Goal: Information Seeking & Learning: Learn about a topic

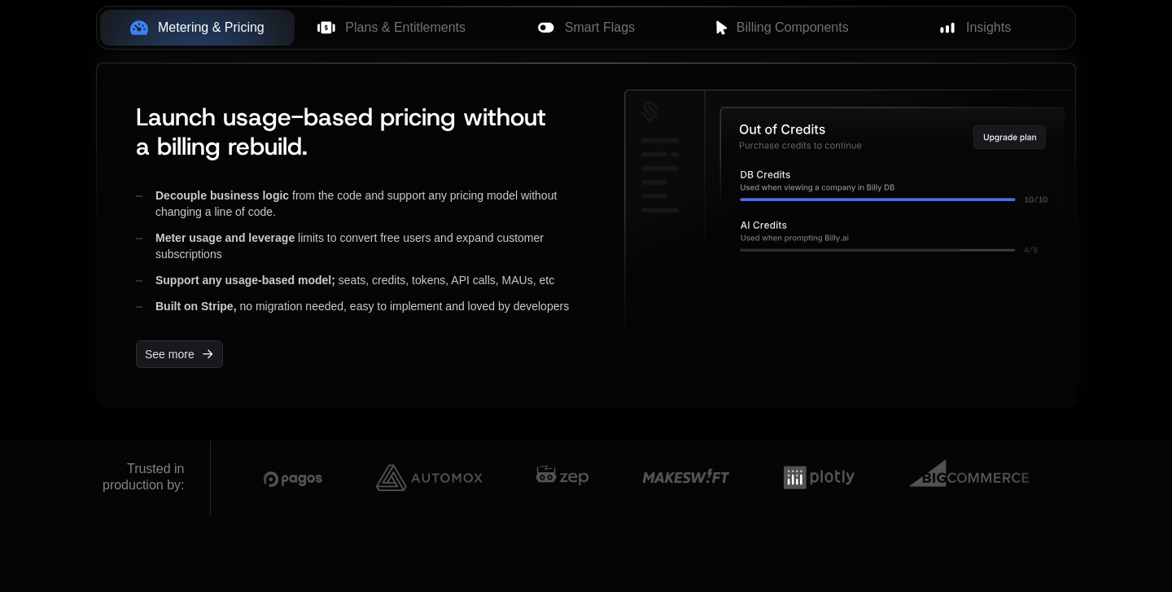
scroll to position [670, 0]
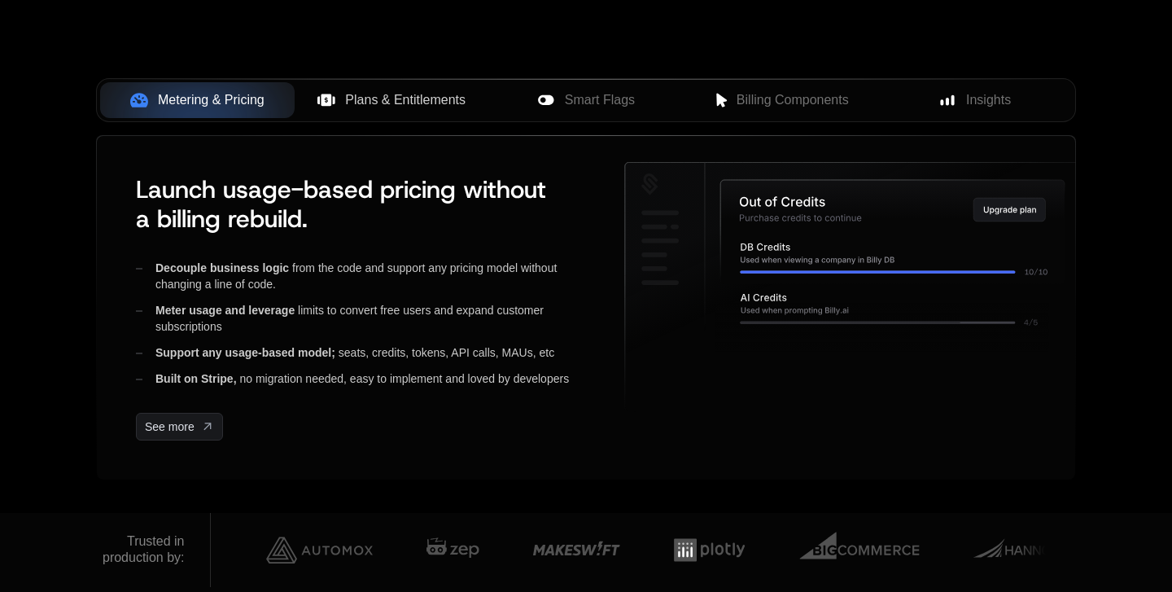
click at [355, 107] on span "Plans & Entitlements" at bounding box center [405, 100] width 120 height 20
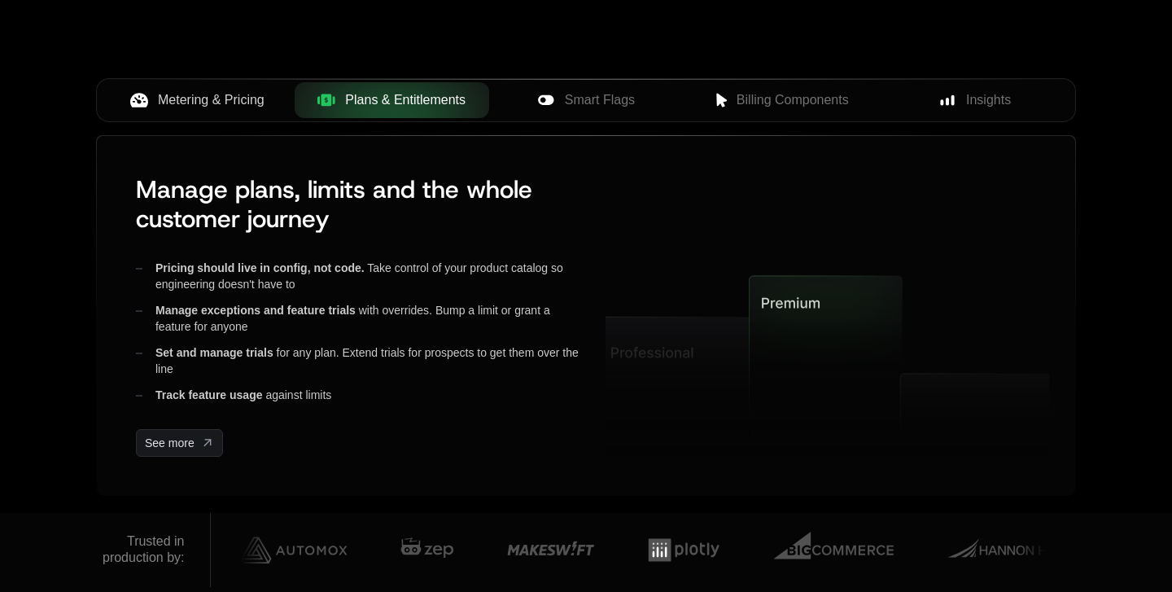
click at [256, 101] on span "Metering & Pricing" at bounding box center [211, 100] width 107 height 20
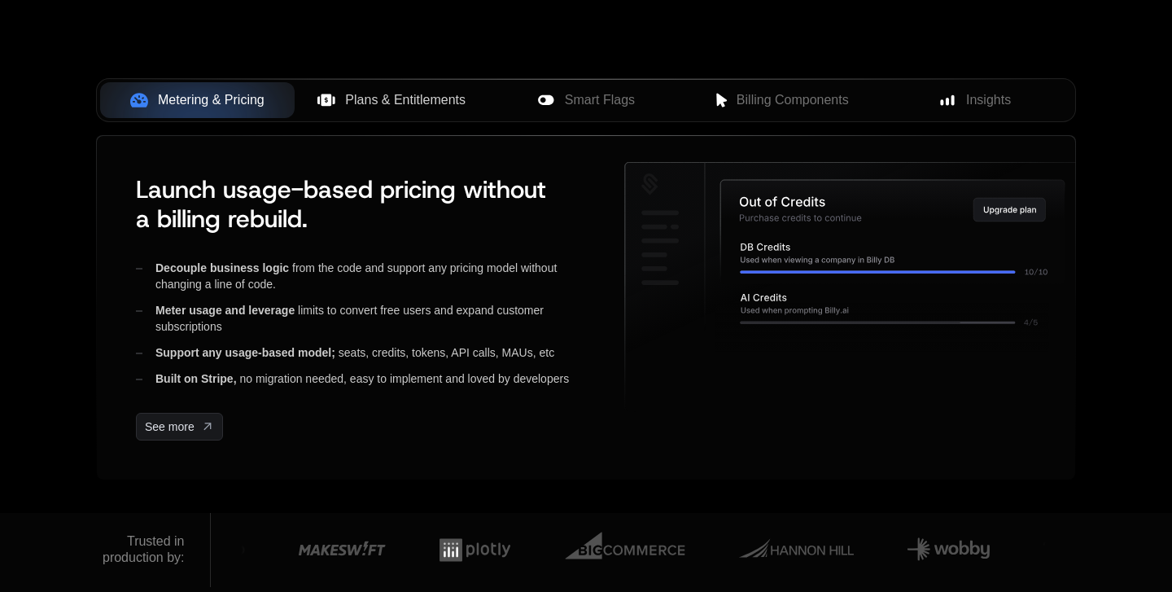
click at [403, 97] on span "Plans & Entitlements" at bounding box center [405, 100] width 120 height 20
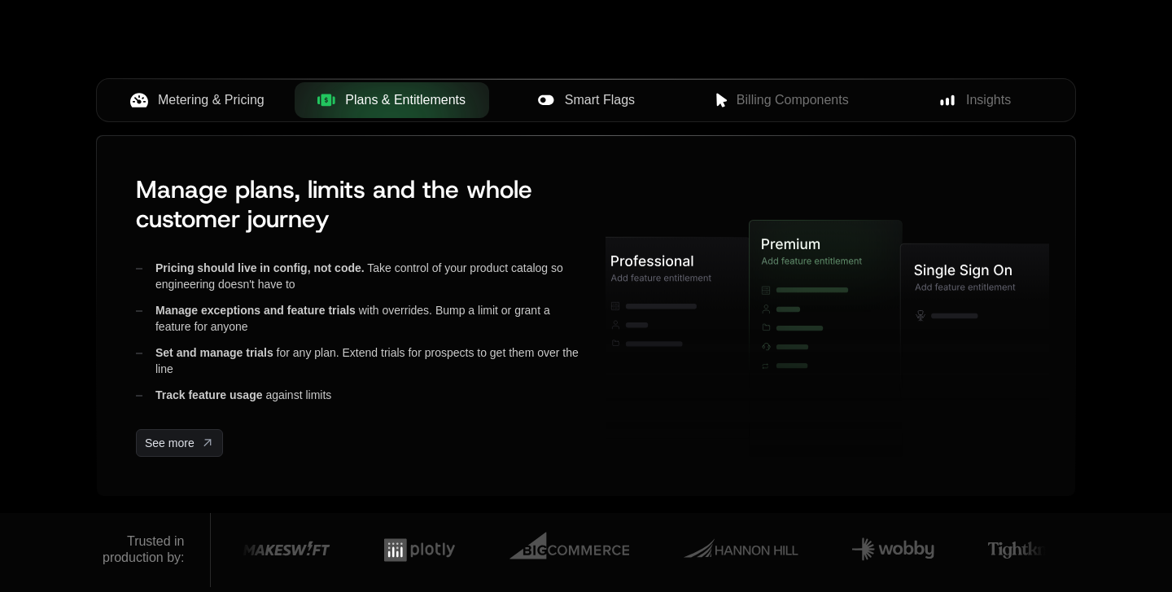
click at [593, 107] on span "Smart Flags" at bounding box center [600, 100] width 70 height 20
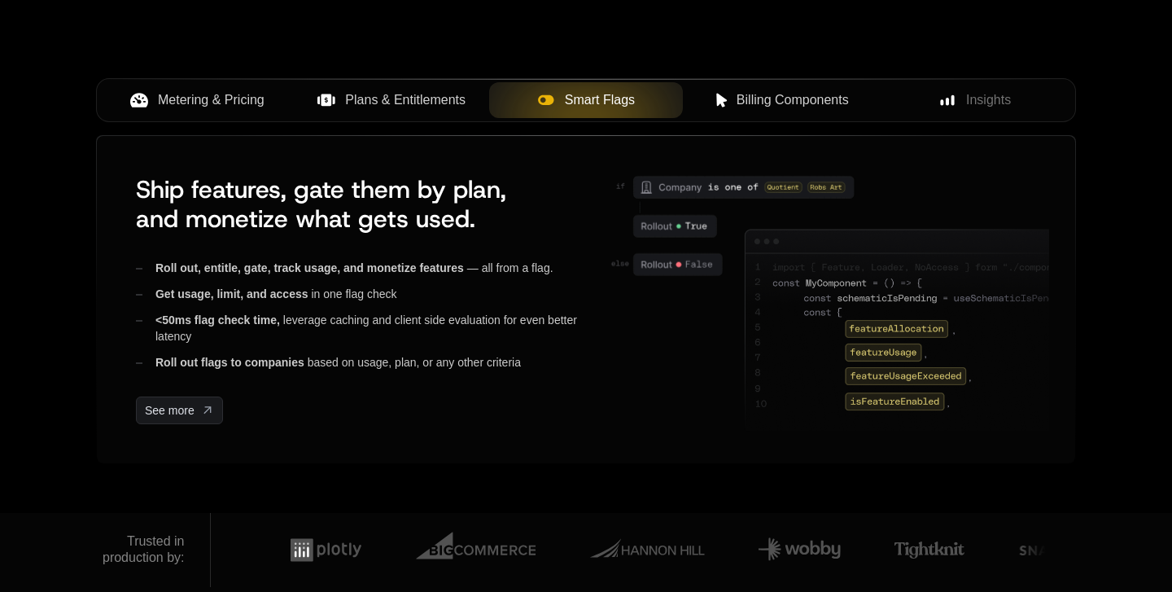
click at [747, 94] on span "Billing Components" at bounding box center [793, 100] width 112 height 20
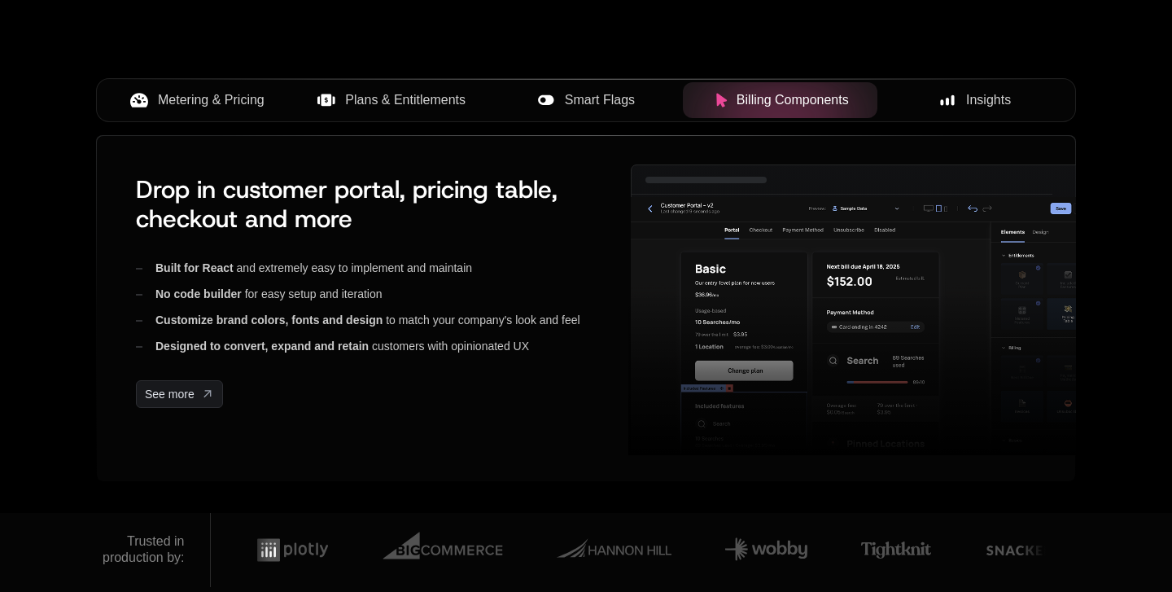
click at [960, 94] on div "Insights" at bounding box center [975, 100] width 169 height 20
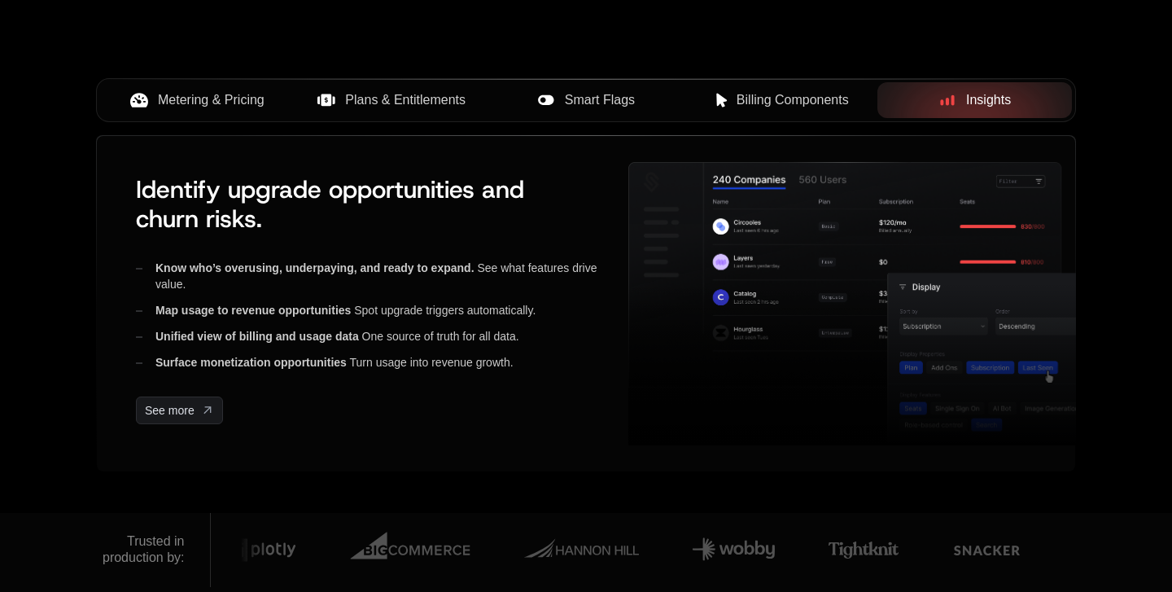
click at [211, 99] on span "Metering & Pricing" at bounding box center [211, 100] width 107 height 20
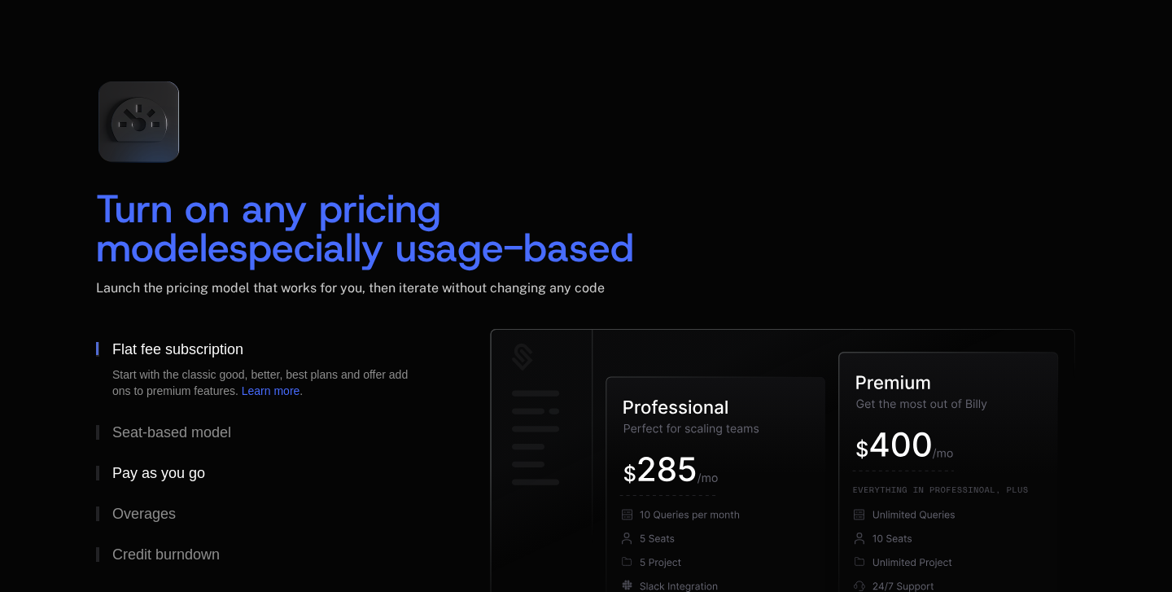
scroll to position [2507, 0]
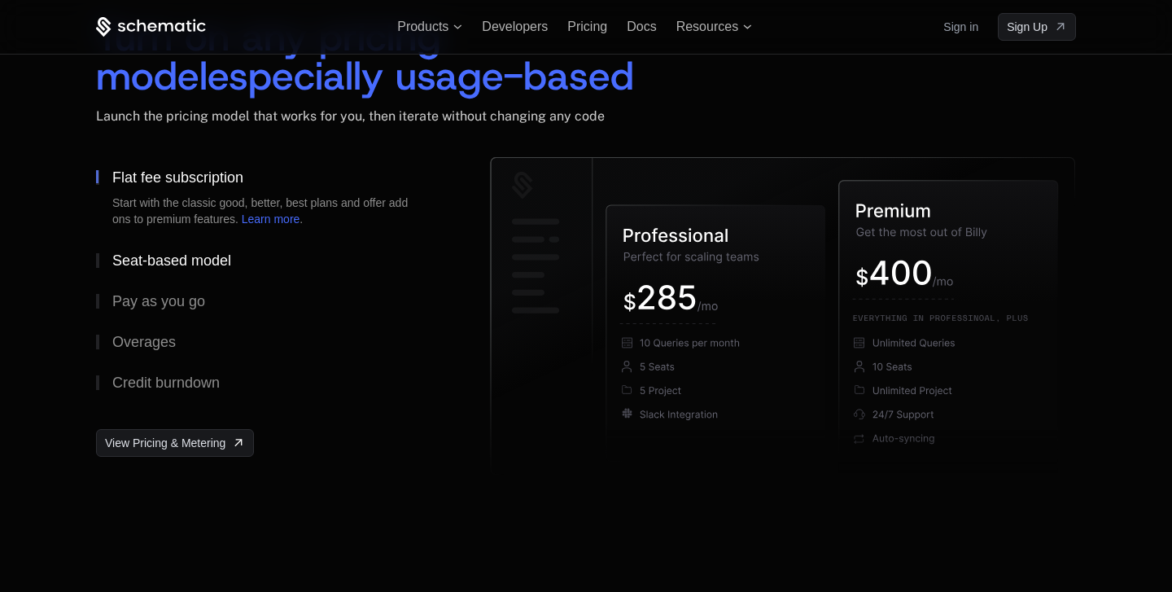
click at [182, 261] on div "Seat-based model" at bounding box center [171, 260] width 119 height 15
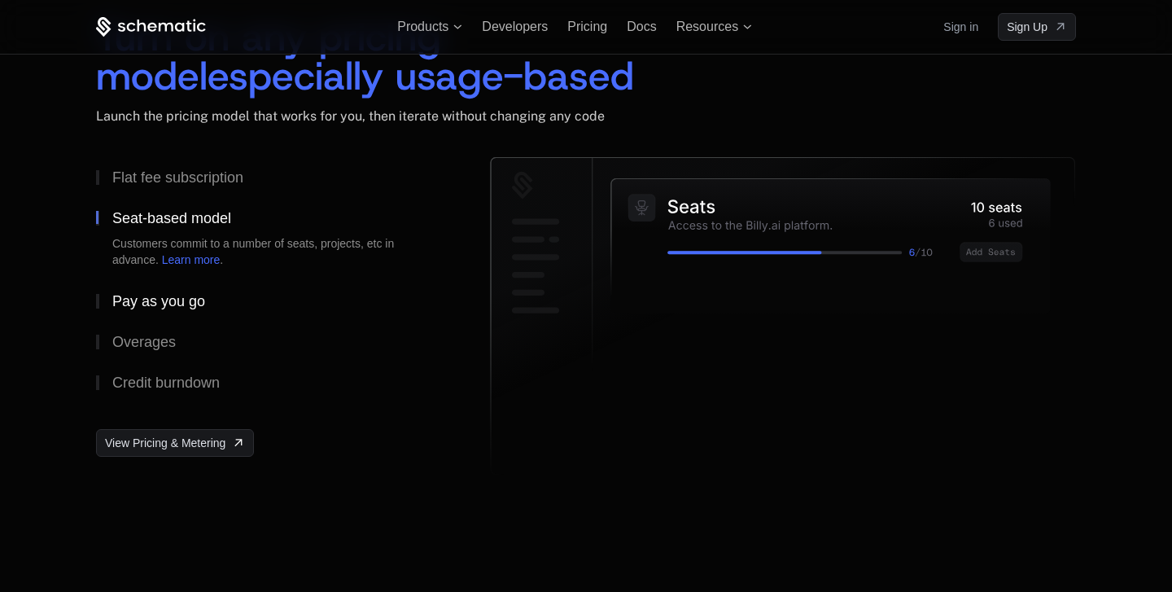
click at [167, 296] on div "Pay as you go" at bounding box center [158, 301] width 93 height 15
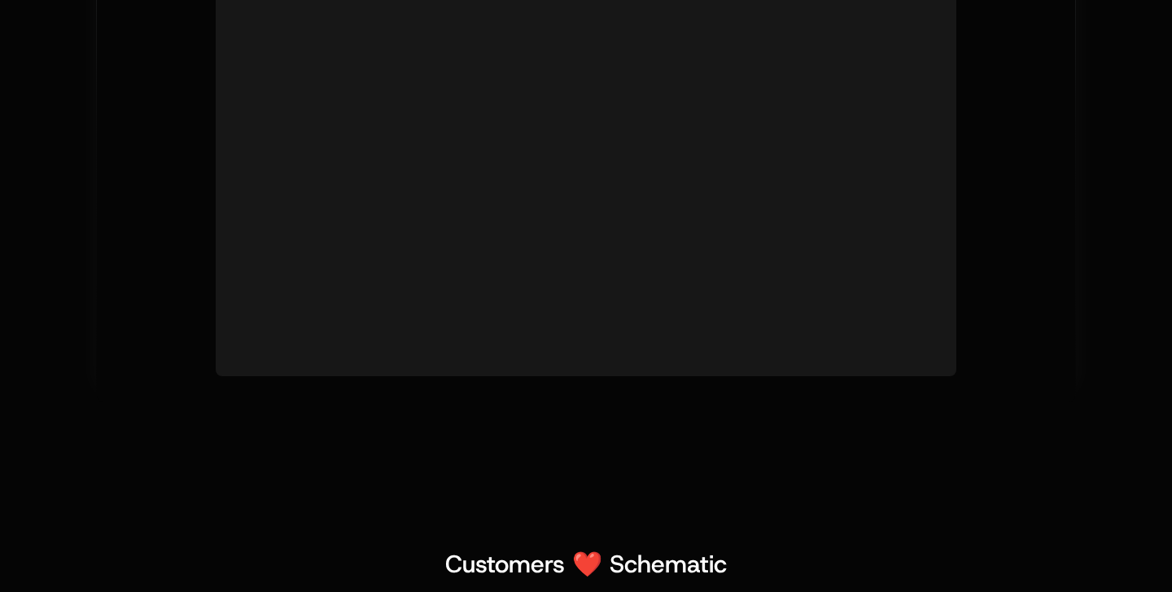
scroll to position [5803, 0]
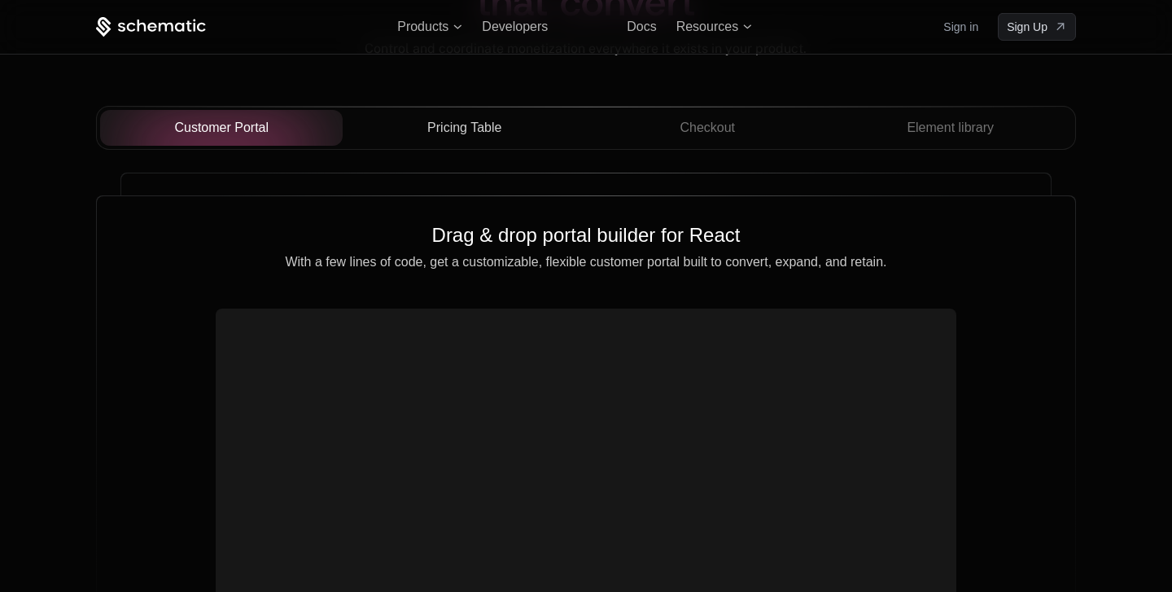
click at [410, 122] on div "Pricing Table" at bounding box center [464, 128] width 217 height 20
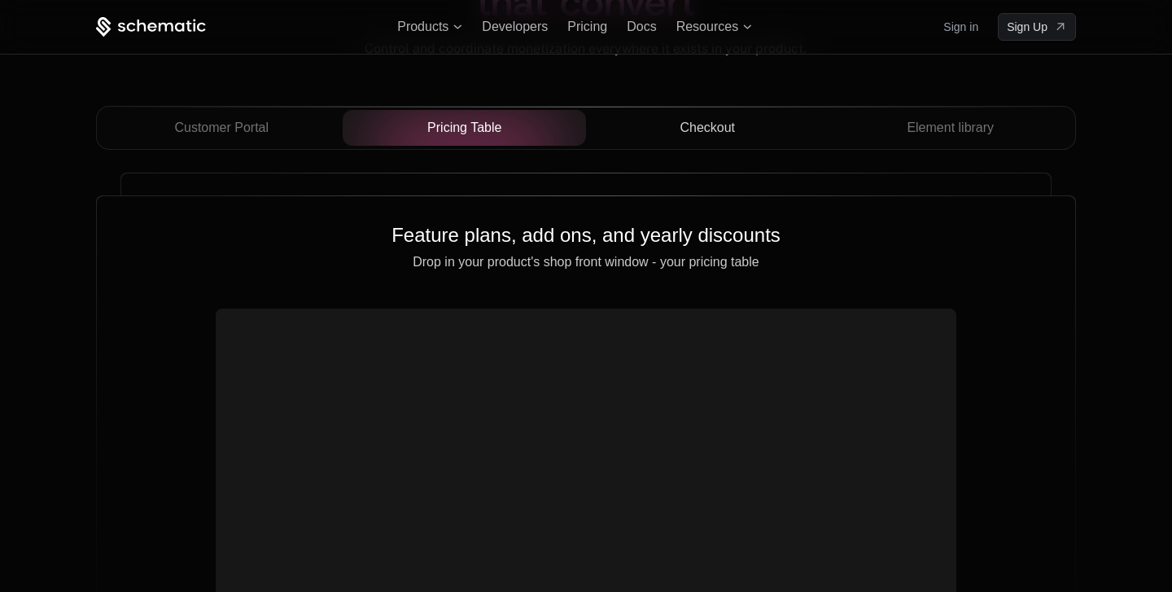
click at [689, 133] on span "Checkout" at bounding box center [707, 128] width 55 height 20
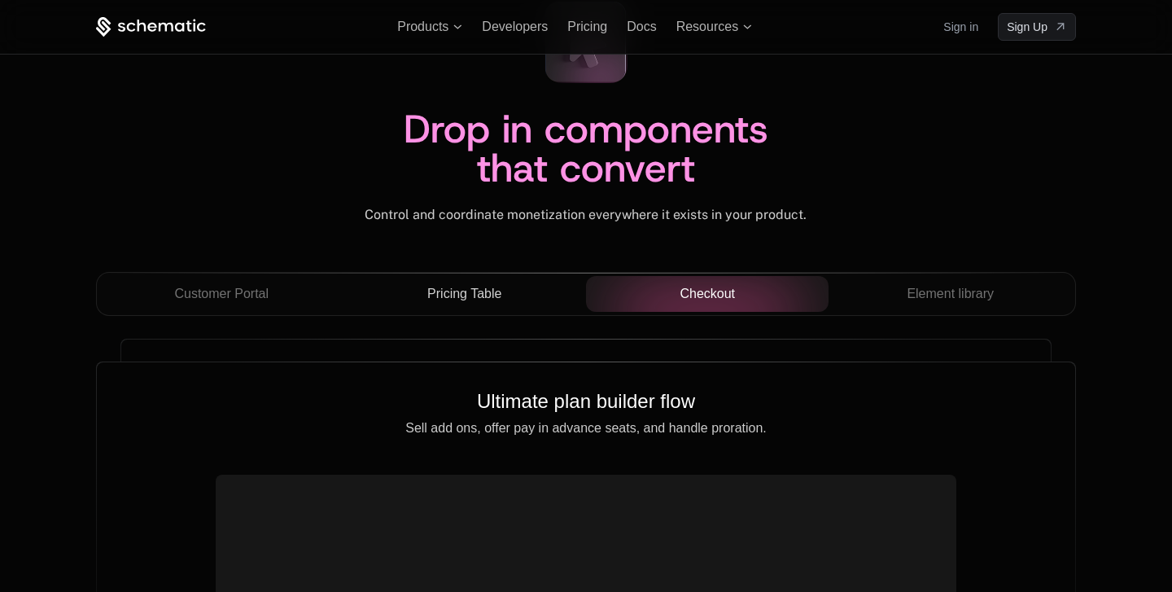
scroll to position [5593, 0]
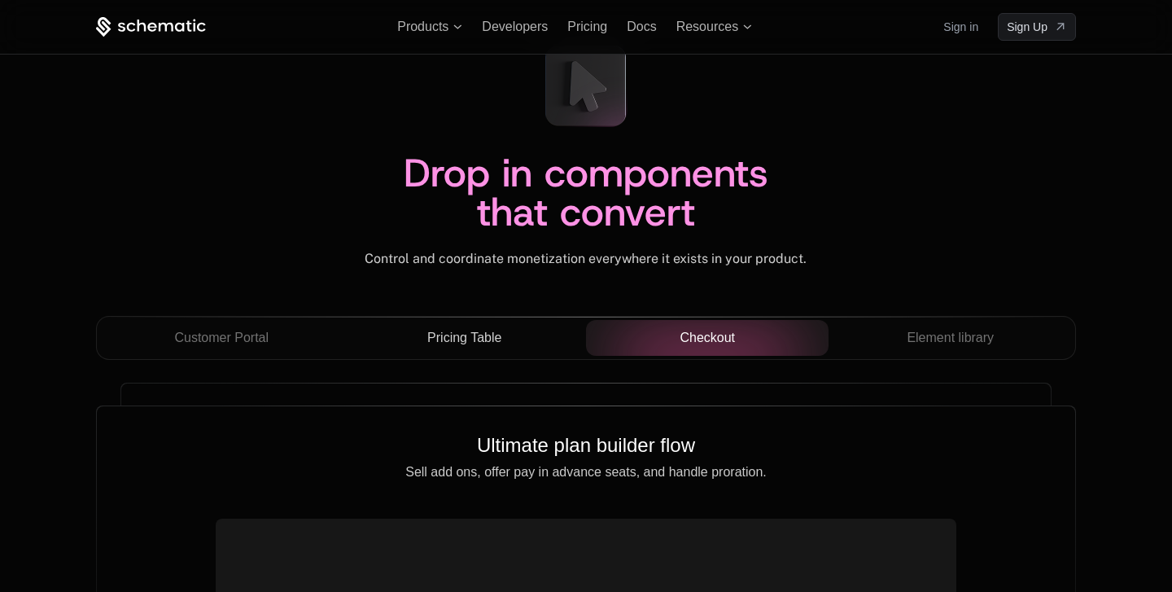
click at [920, 361] on div "Customer Portal Pricing Table Checkout Element library" at bounding box center [586, 344] width 980 height 57
click at [920, 337] on span "Element library" at bounding box center [950, 338] width 87 height 20
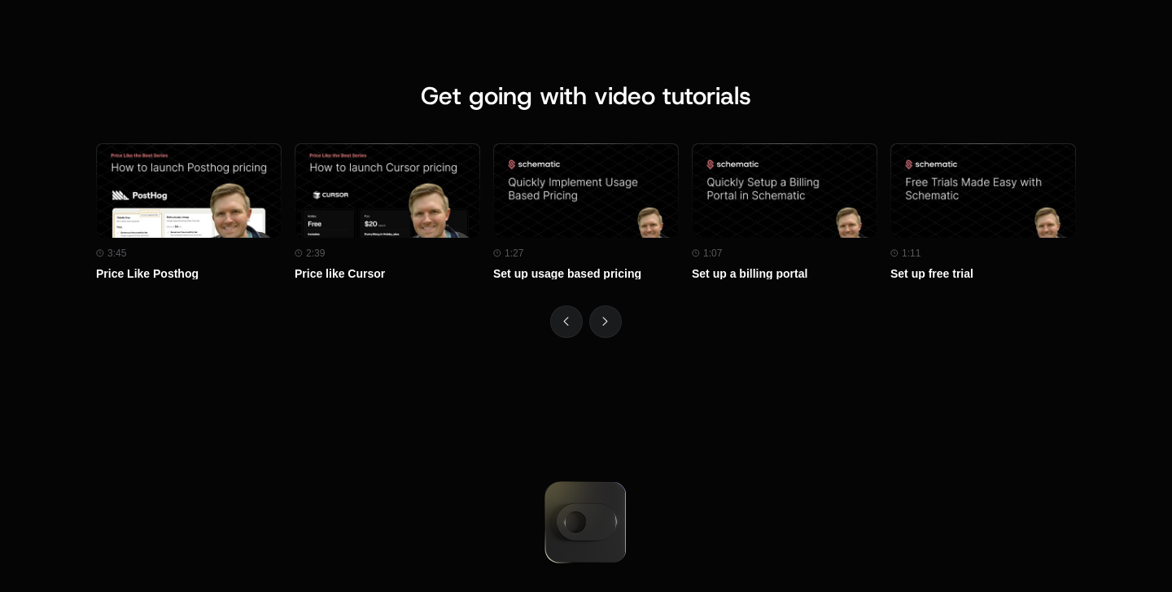
scroll to position [7340, 0]
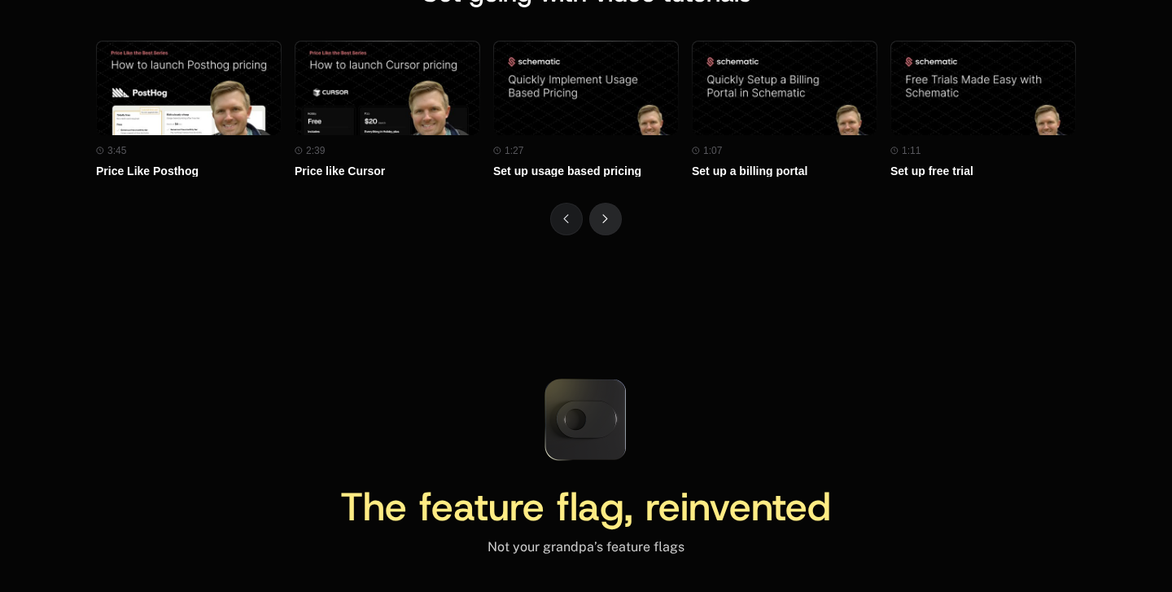
click at [601, 235] on button "Next" at bounding box center [605, 219] width 33 height 33
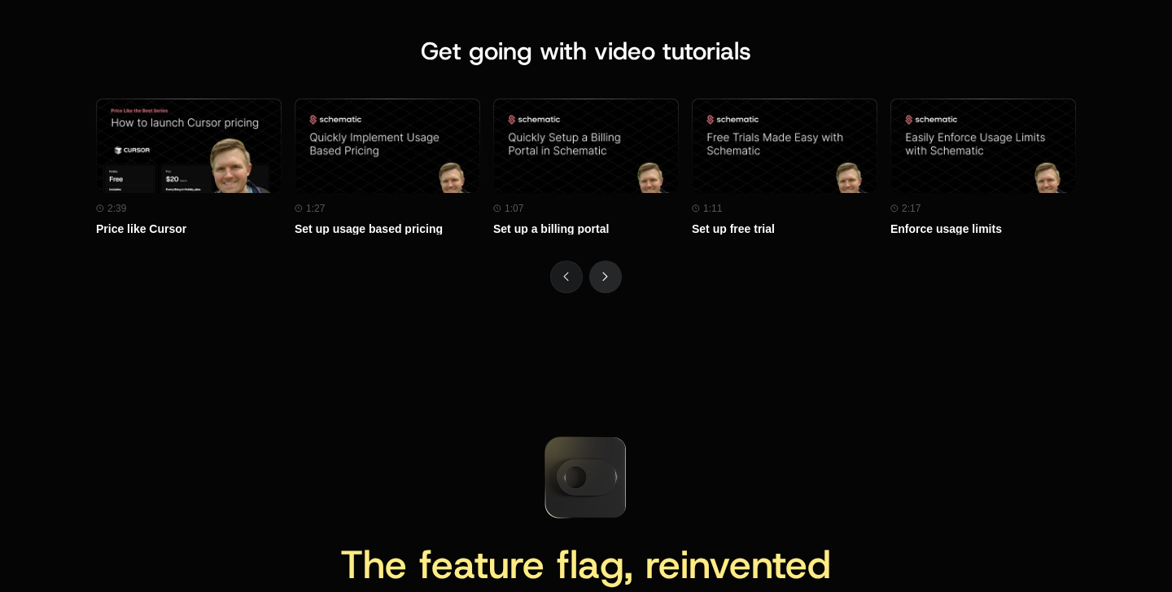
scroll to position [7280, 0]
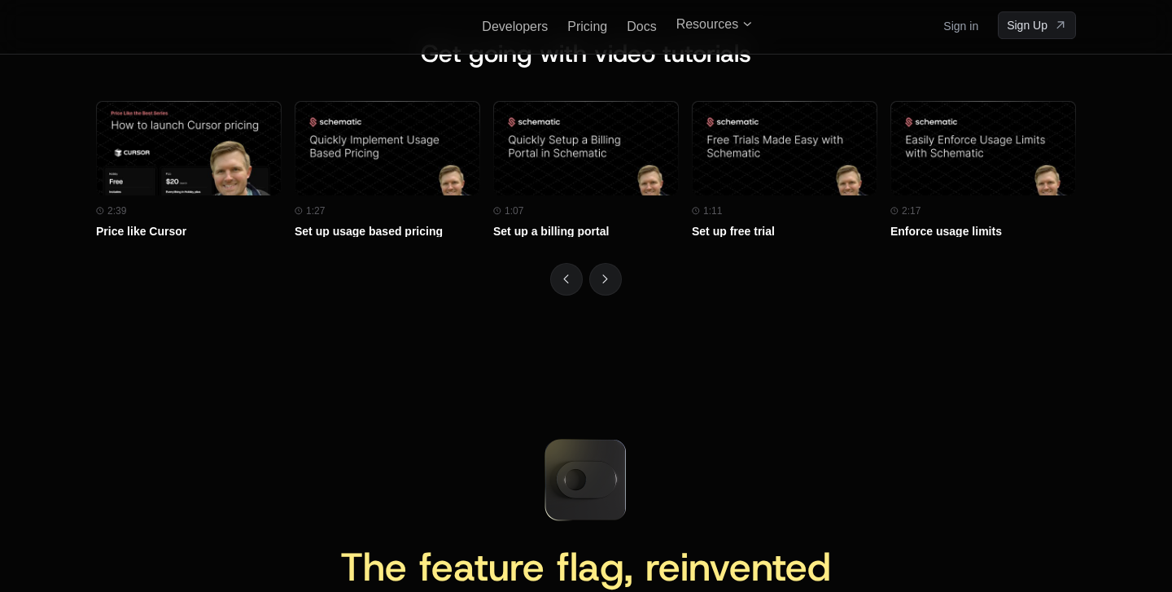
click at [606, 361] on div "Get going with video tutorials Watch on Youtube 3:45 Price Like Posthog Watch o…" at bounding box center [586, 167] width 1172 height 387
click at [607, 283] on icon "Next" at bounding box center [605, 278] width 6 height 9
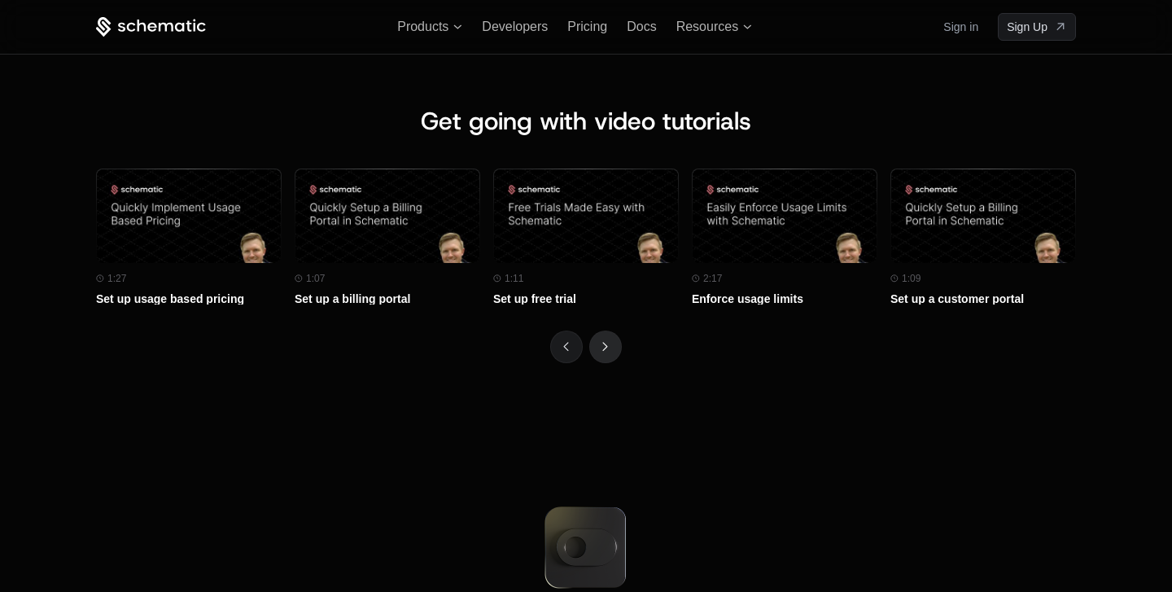
scroll to position [7206, 0]
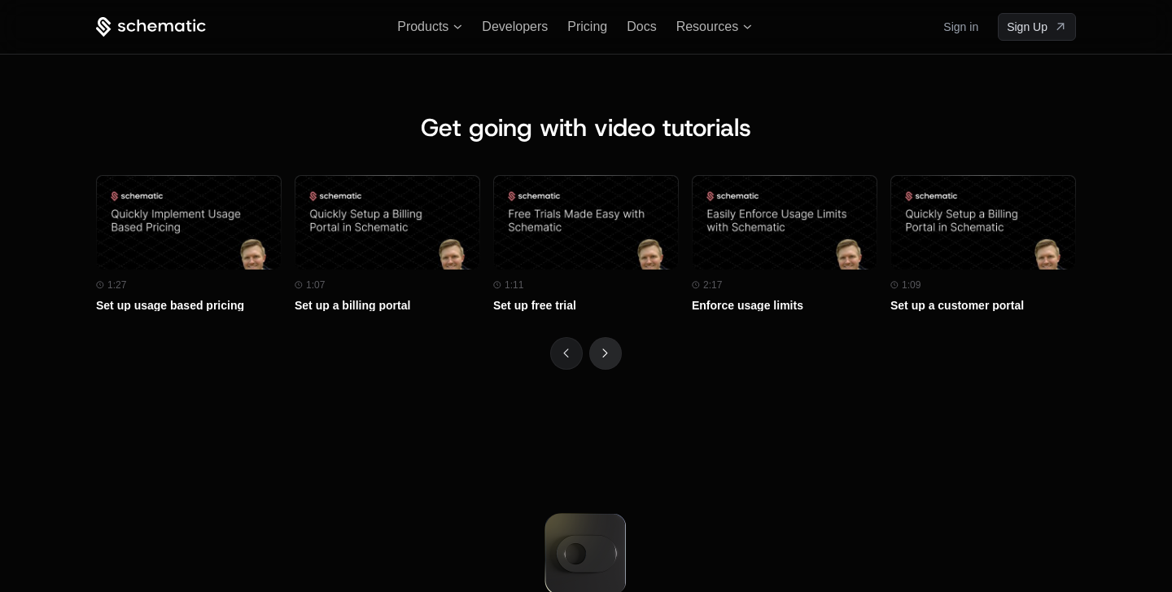
click at [602, 370] on button "Next" at bounding box center [605, 353] width 33 height 33
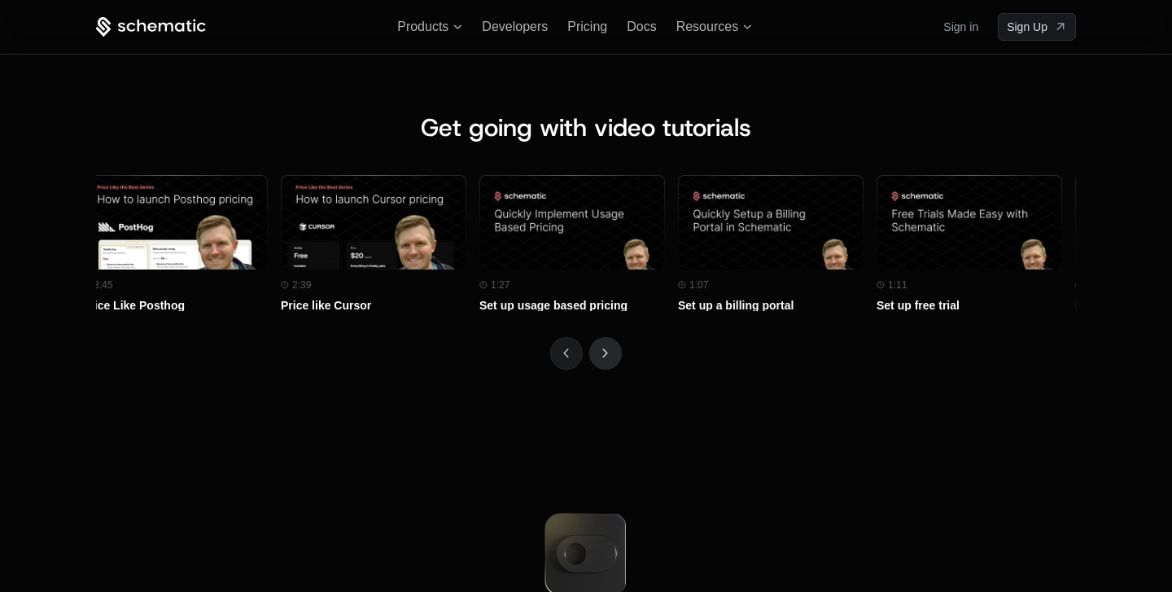
scroll to position [0, 0]
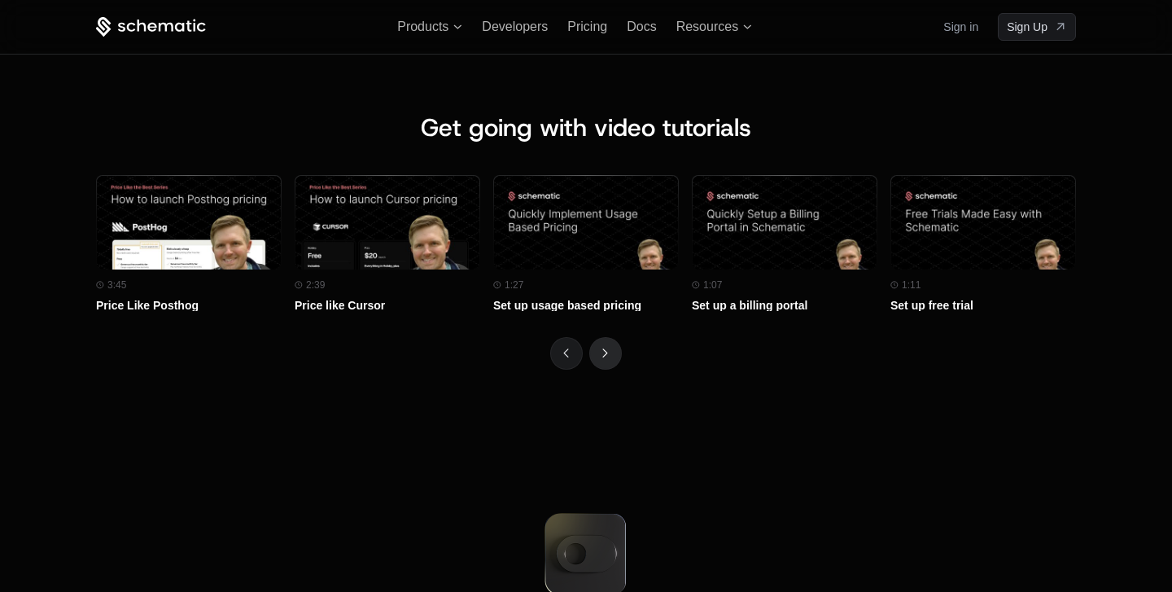
click at [602, 370] on button "Next" at bounding box center [605, 353] width 33 height 33
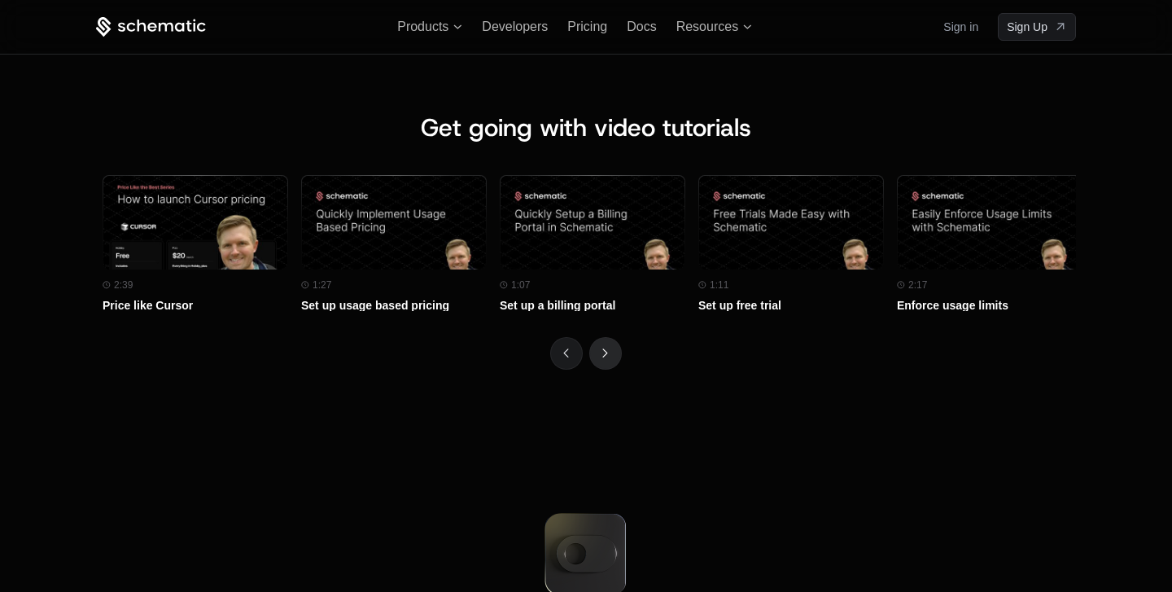
click at [602, 370] on button "Next" at bounding box center [605, 353] width 33 height 33
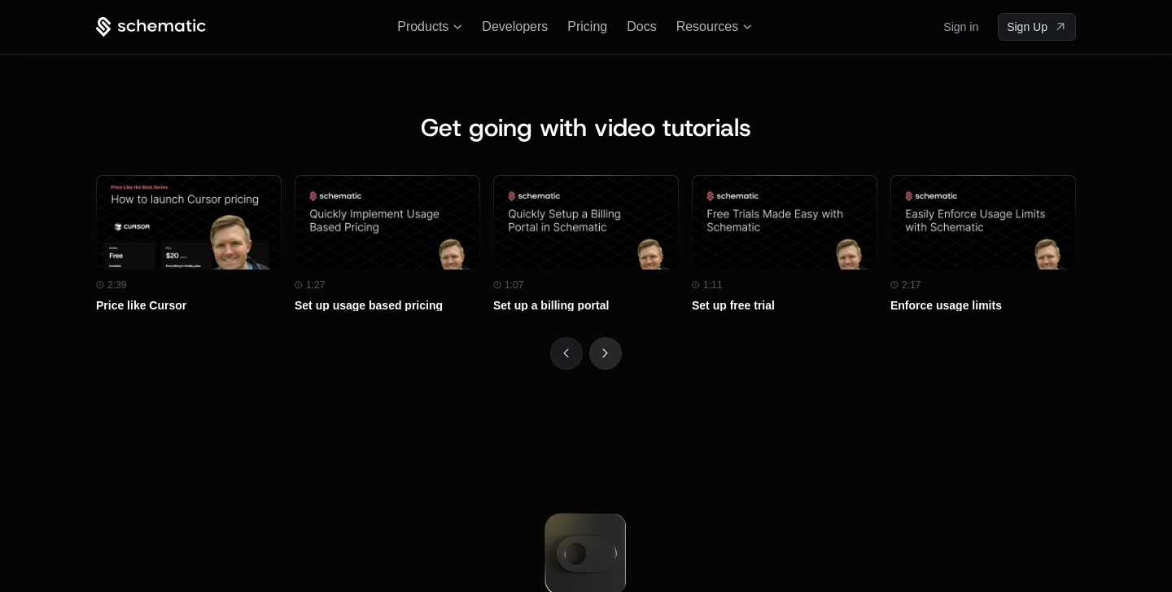
click at [602, 370] on button "Next" at bounding box center [605, 353] width 33 height 33
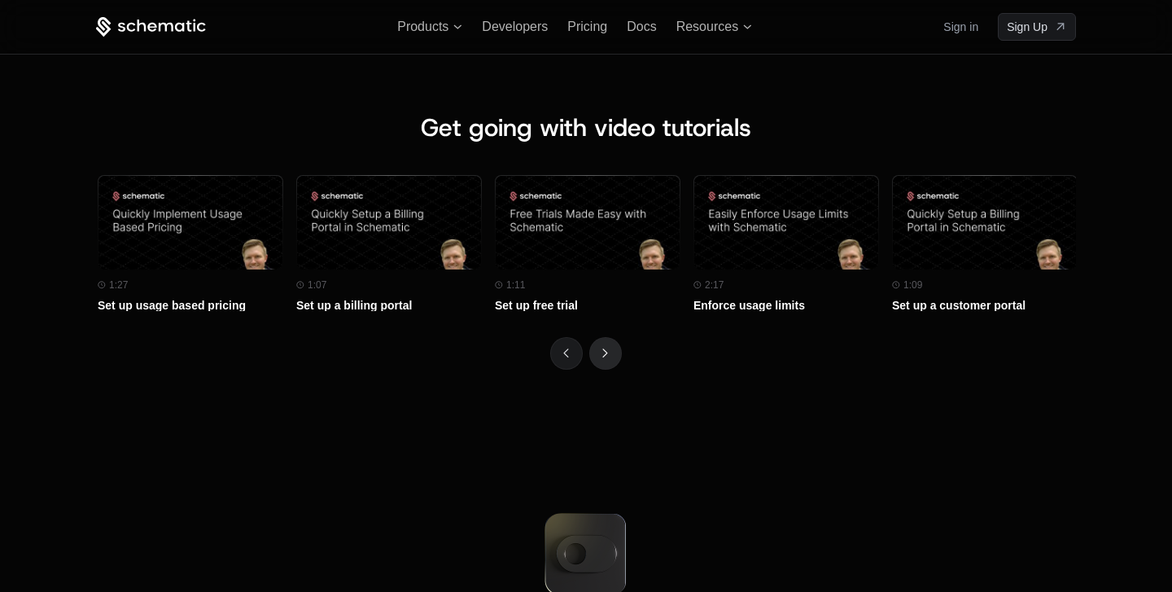
click at [602, 370] on button "Next" at bounding box center [605, 353] width 33 height 33
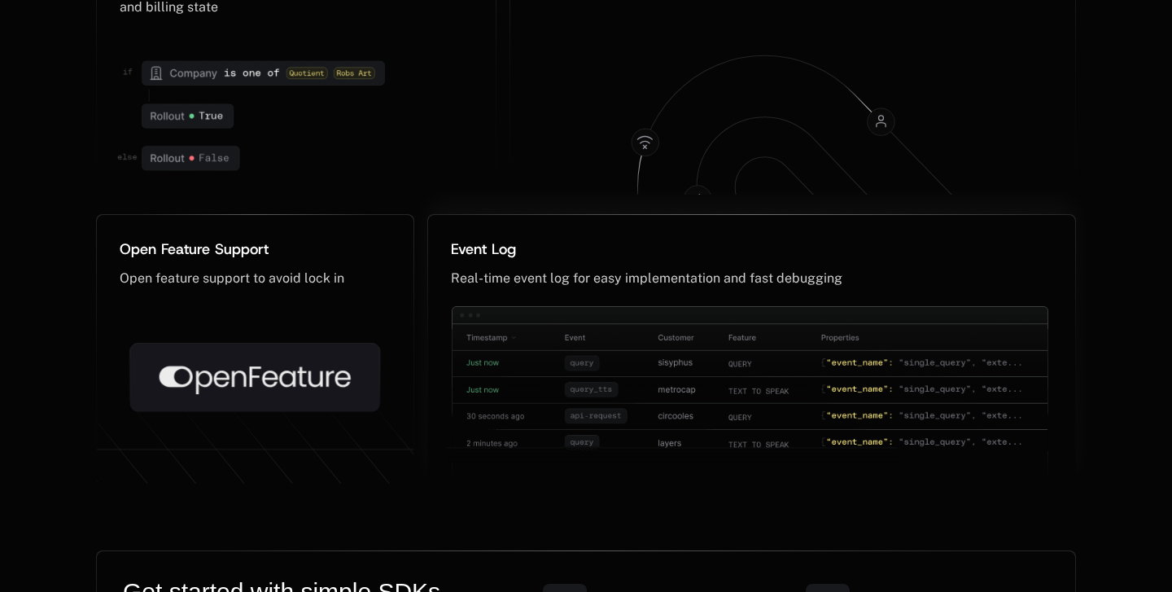
scroll to position [8485, 0]
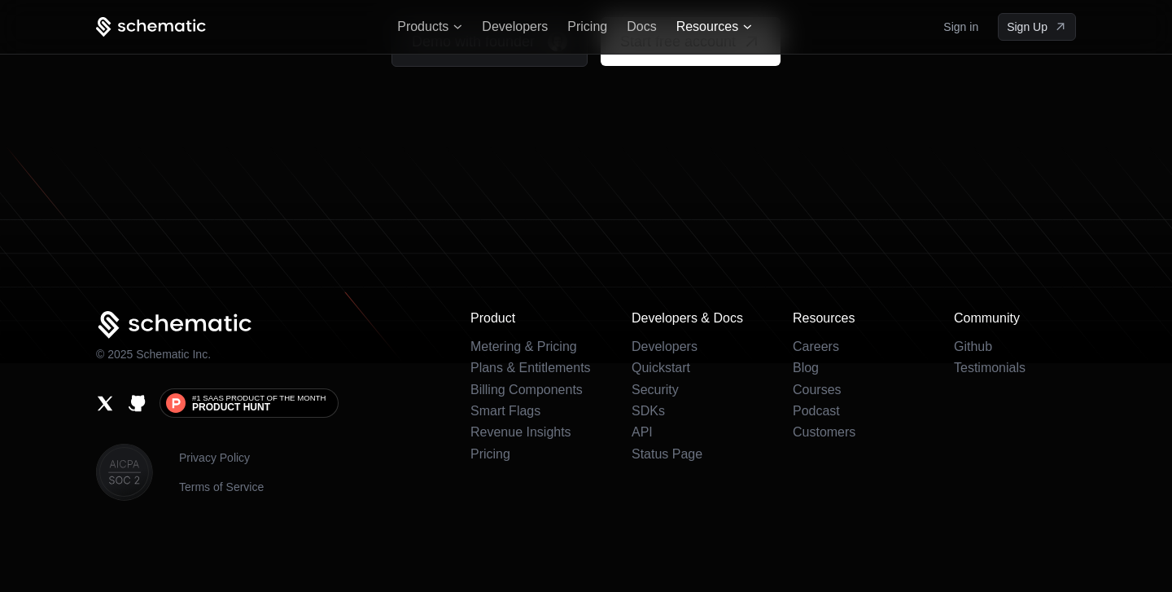
scroll to position [10336, 0]
